Goal: Information Seeking & Learning: Understand process/instructions

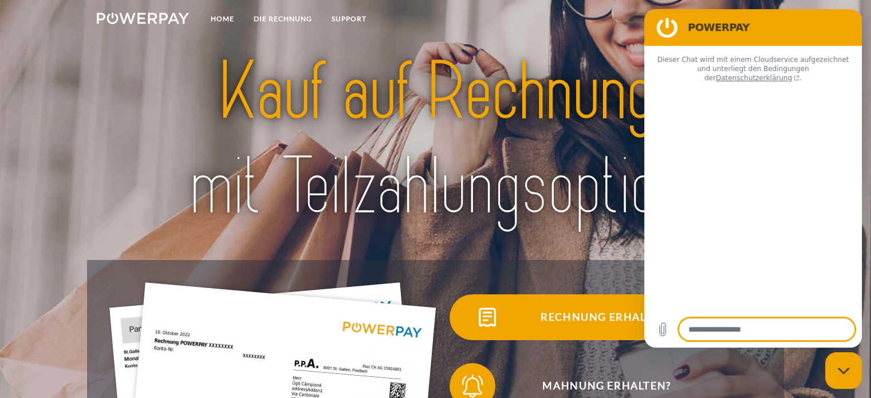
type textarea "*"
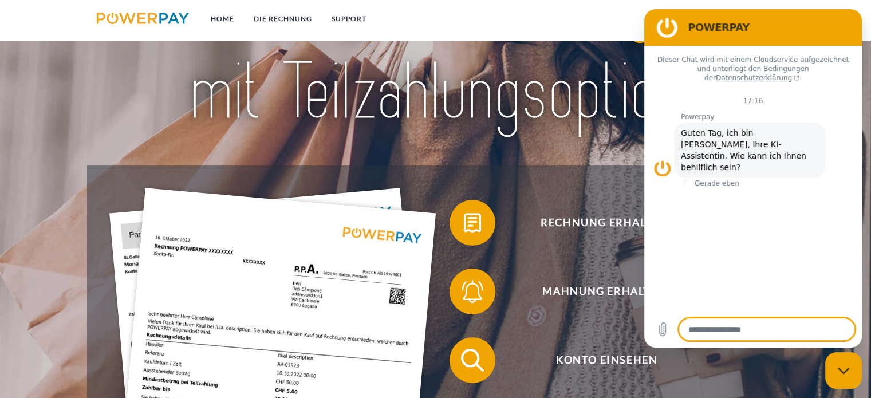
scroll to position [115, 0]
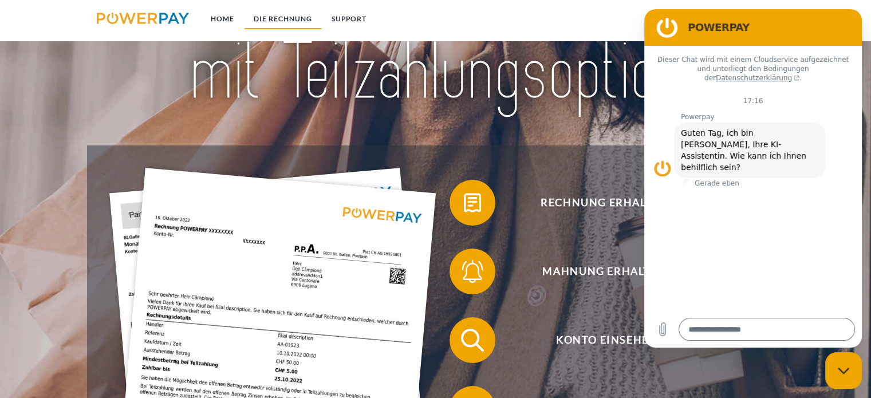
click at [282, 18] on link "DIE RECHNUNG" at bounding box center [283, 19] width 78 height 21
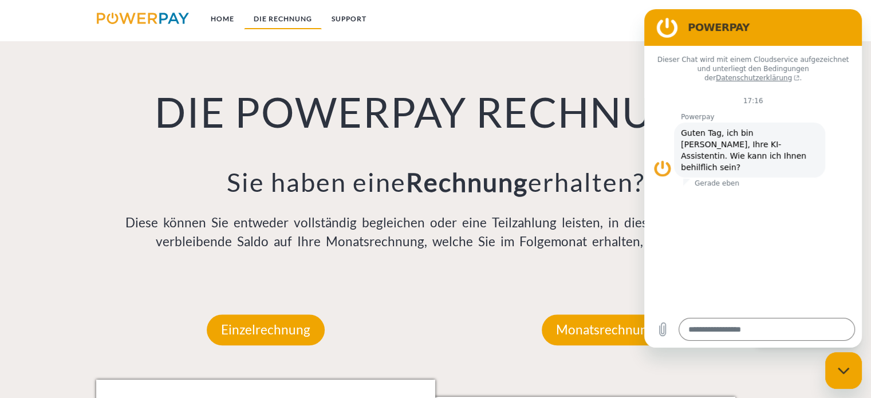
scroll to position [797, 0]
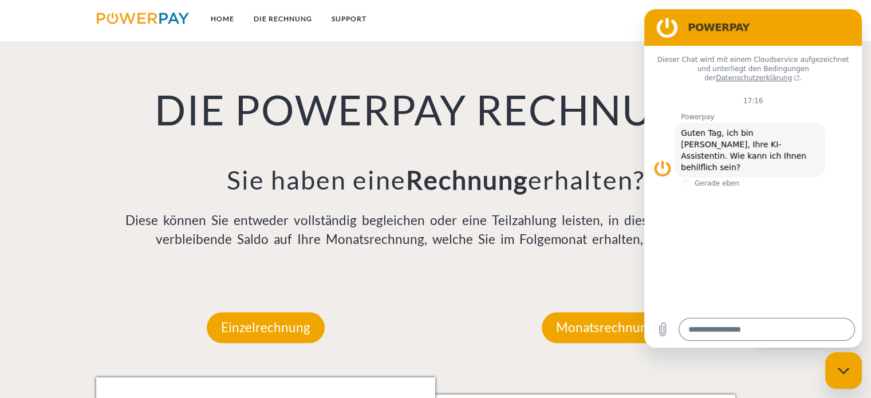
click at [814, 233] on div "Dieser Chat wird mit einem Cloudservice aufgezeichnet und unterliegt den Beding…" at bounding box center [754, 178] width 218 height 265
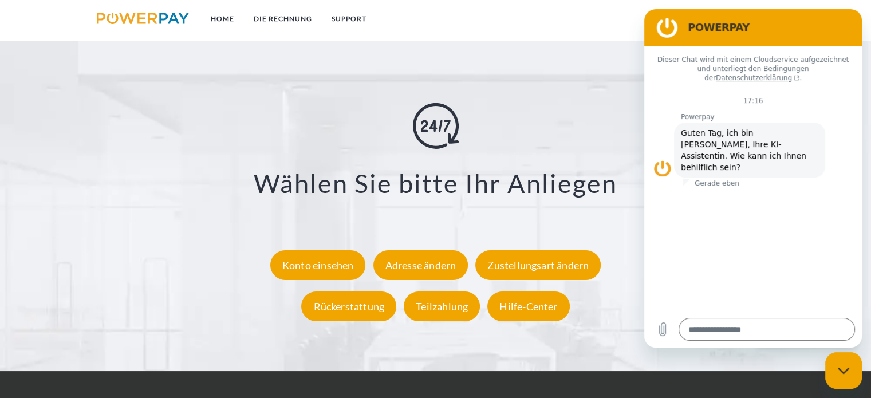
scroll to position [2058, 0]
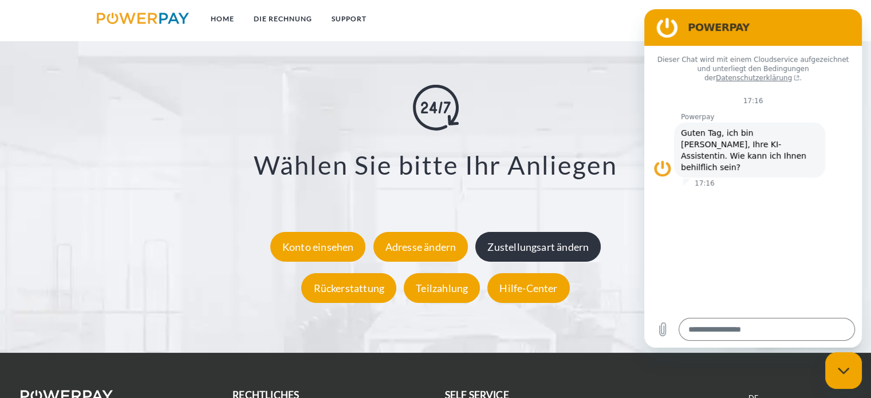
click at [540, 247] on div "Zustellungsart ändern" at bounding box center [538, 247] width 125 height 30
